Goal: Task Accomplishment & Management: Manage account settings

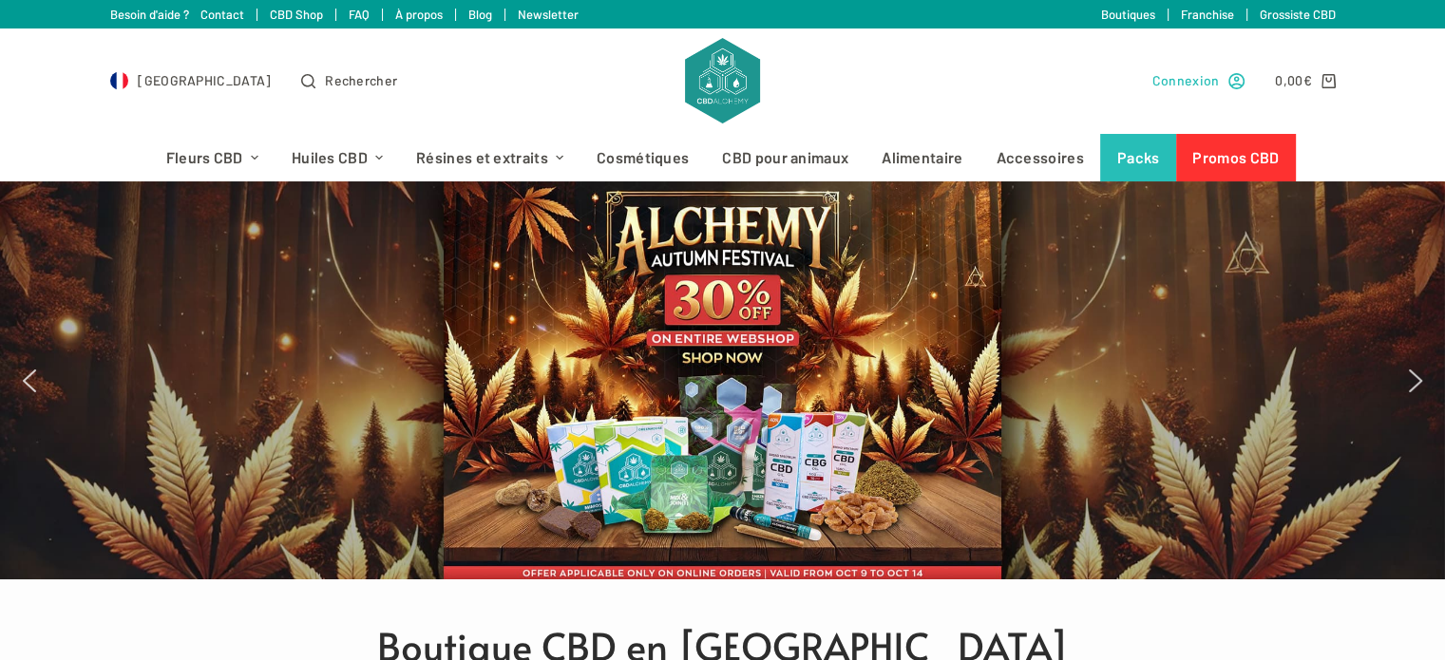
click at [1204, 85] on span "Connexion" at bounding box center [1185, 80] width 67 height 22
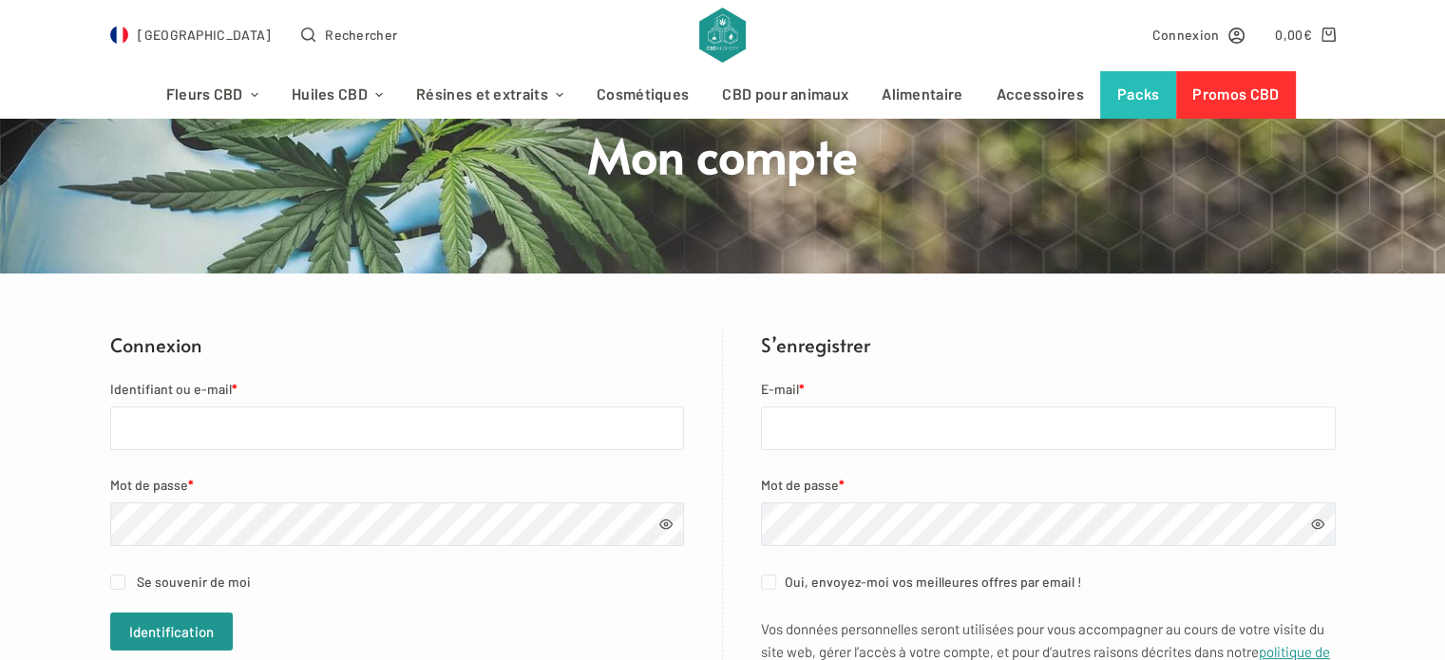
scroll to position [190, 0]
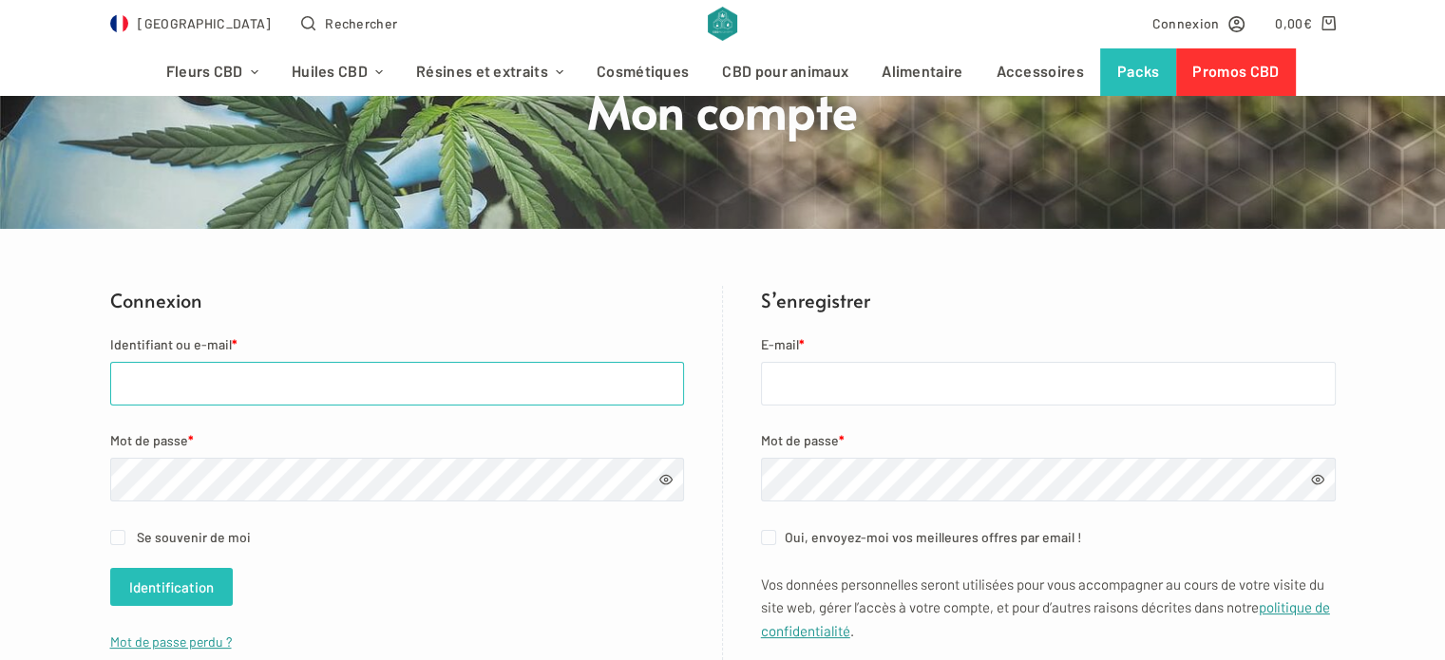
type input "[PERSON_NAME][EMAIL_ADDRESS][DOMAIN_NAME]"
click at [210, 591] on button "Identification" at bounding box center [171, 587] width 123 height 38
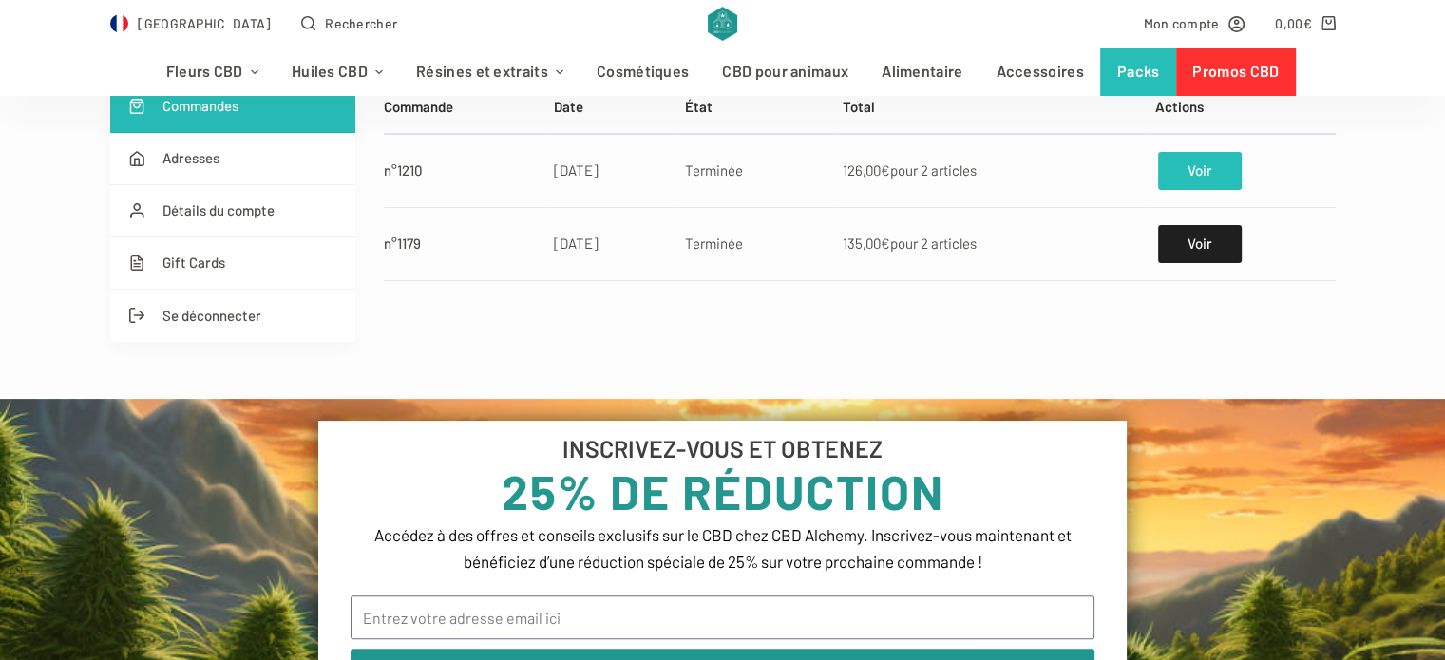
scroll to position [285, 0]
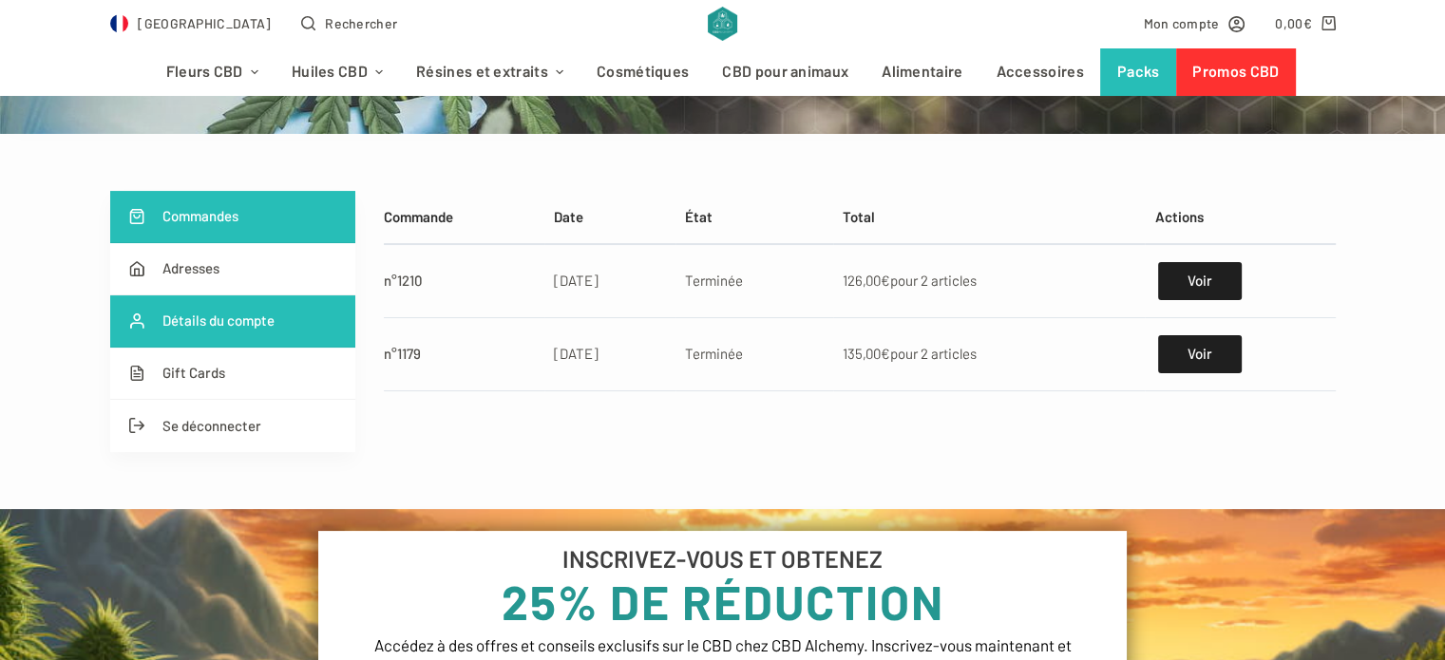
click at [258, 316] on link "Détails du compte" at bounding box center [232, 321] width 245 height 52
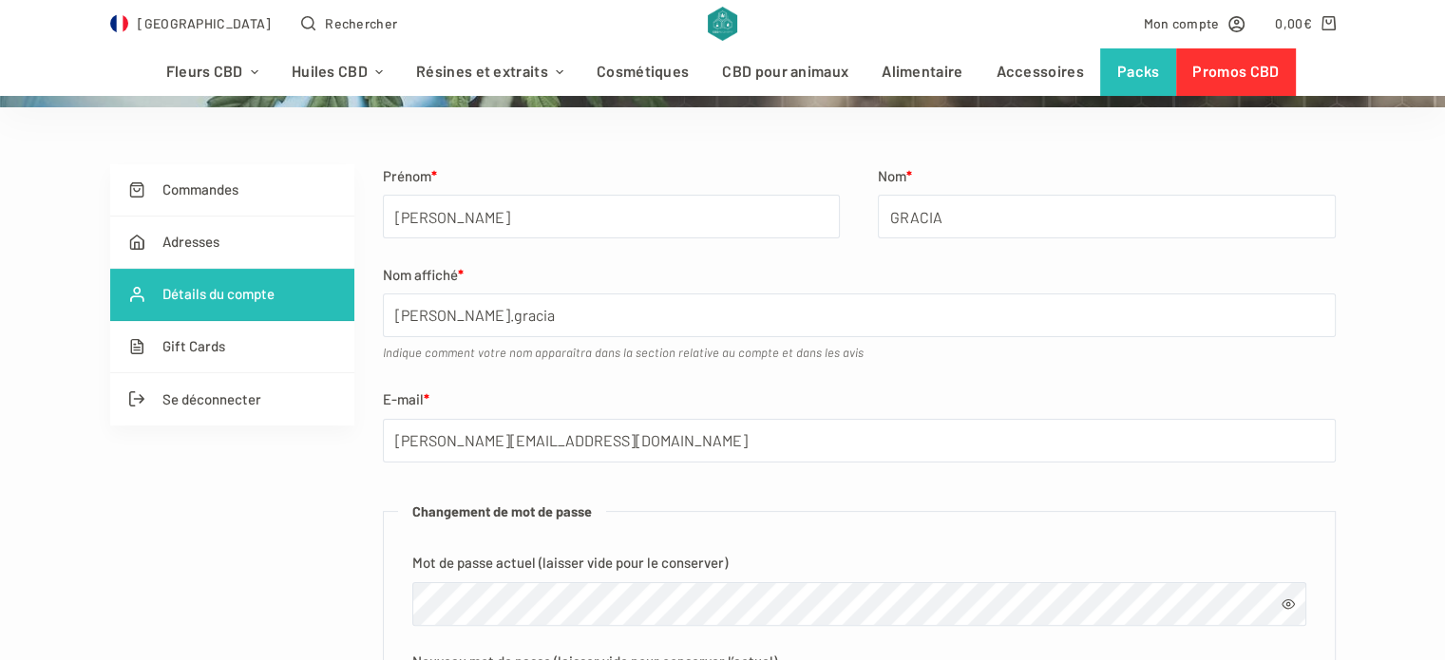
scroll to position [285, 0]
